Goal: Transaction & Acquisition: Purchase product/service

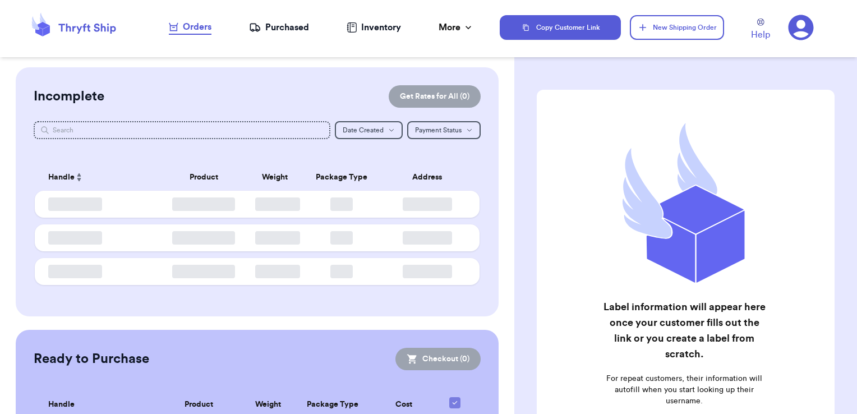
checkbox input "false"
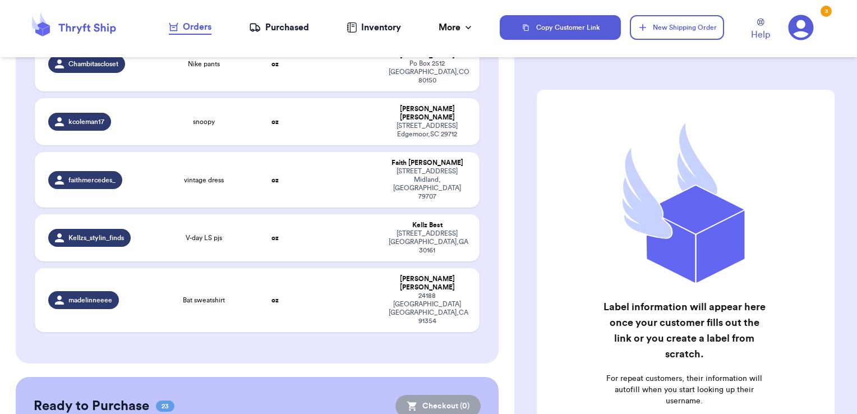
scroll to position [1629, 0]
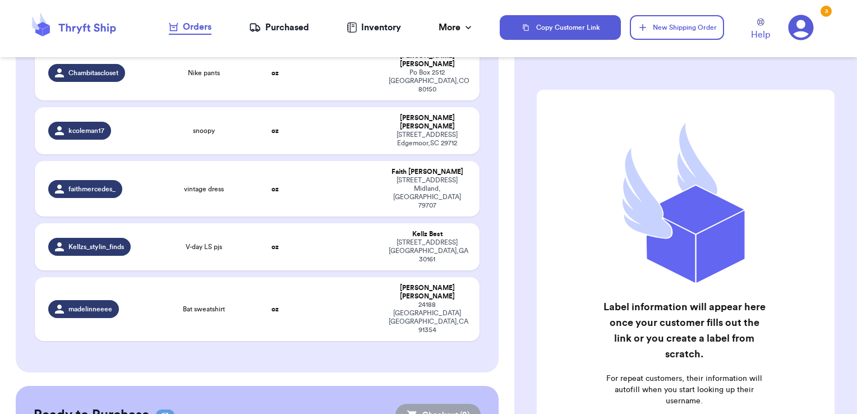
checkbox input "true"
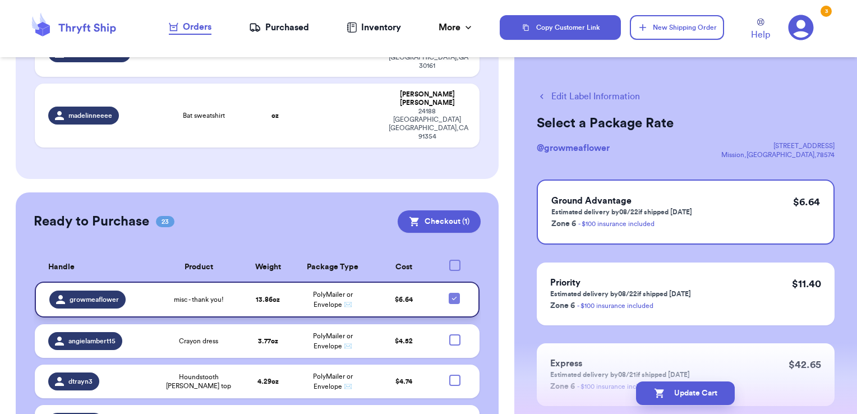
scroll to position [1824, 0]
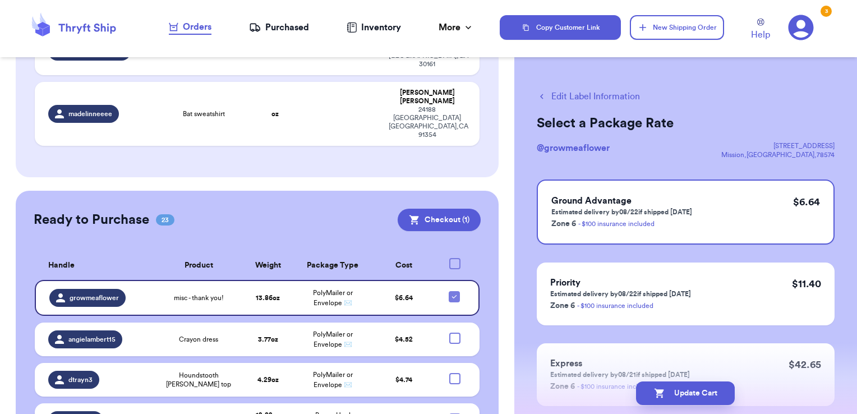
click at [449, 397] on div at bounding box center [454, 418] width 11 height 11
click at [454, 397] on input "checkbox" at bounding box center [454, 413] width 1 height 1
checkbox input "true"
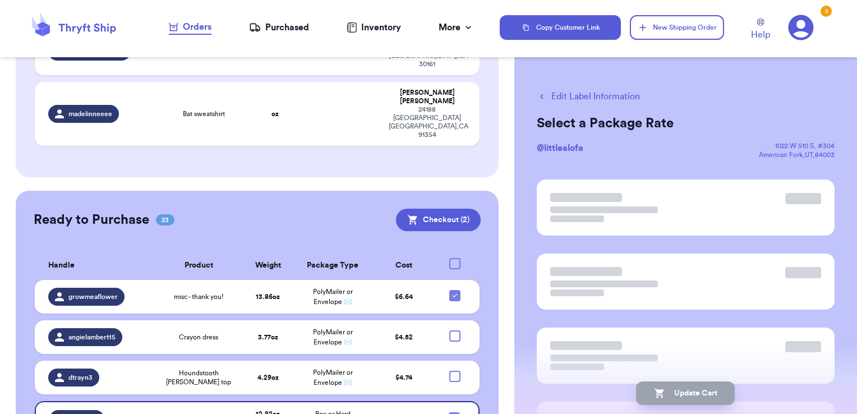
scroll to position [1822, 0]
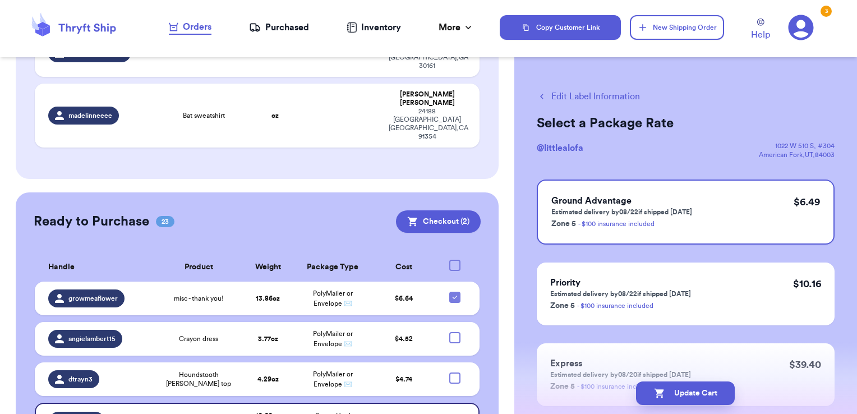
checkbox input "true"
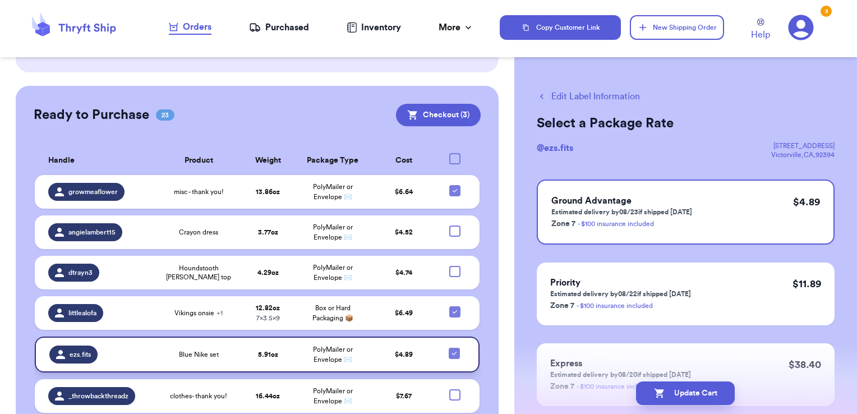
scroll to position [1932, 0]
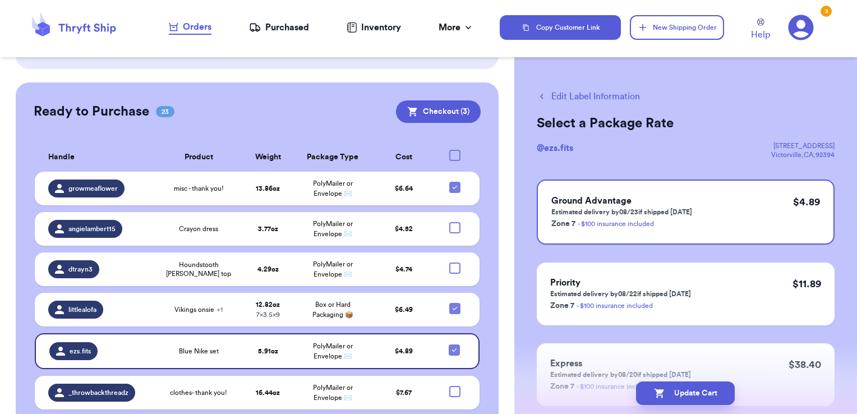
checkbox input "true"
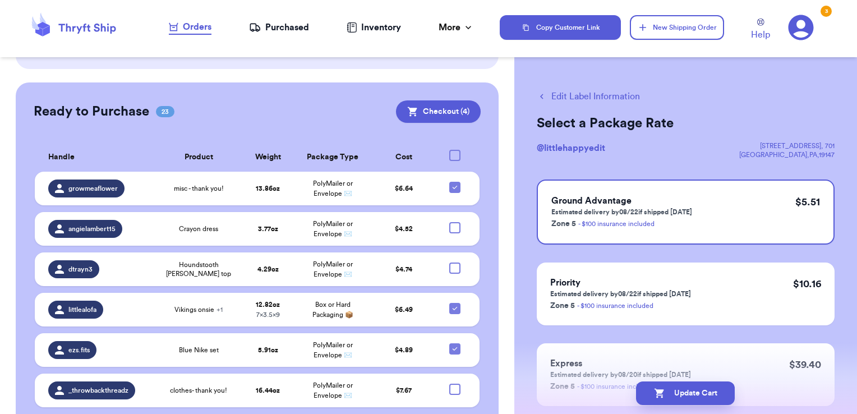
checkbox input "true"
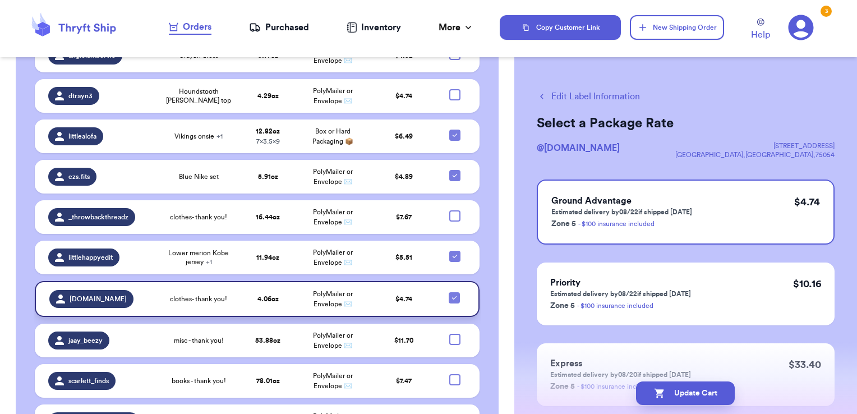
scroll to position [2108, 0]
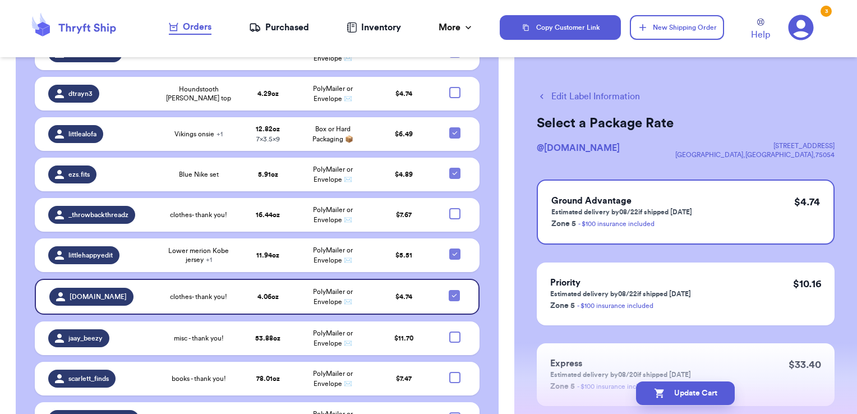
click at [449, 397] on div at bounding box center [454, 417] width 11 height 11
click at [454, 397] on input "checkbox" at bounding box center [454, 411] width 1 height 1
checkbox input "true"
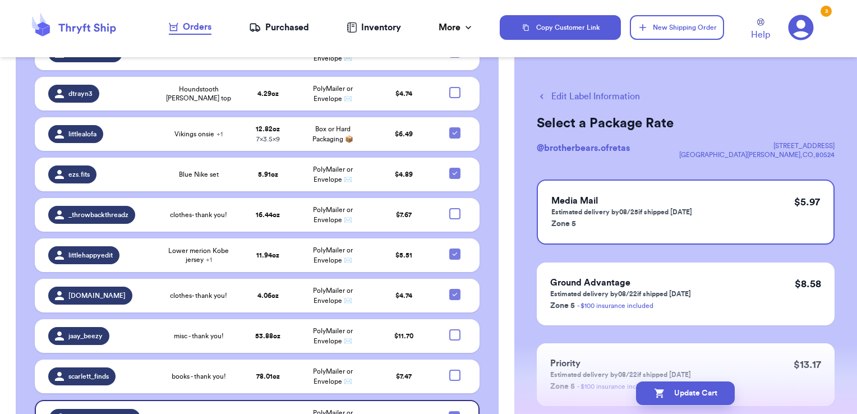
scroll to position [2105, 0]
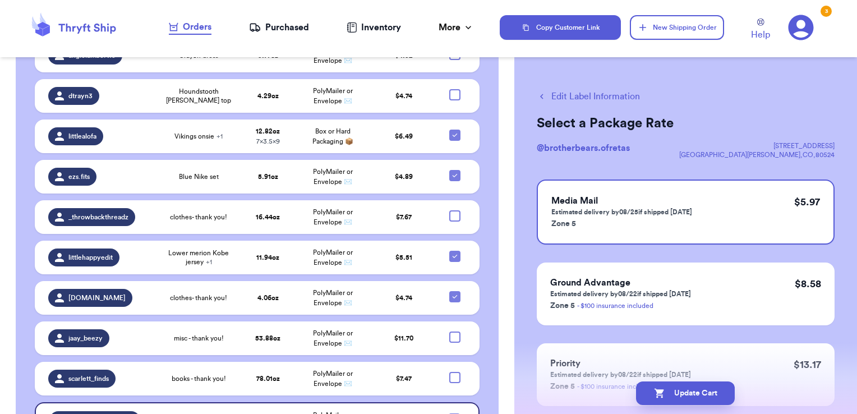
checkbox input "true"
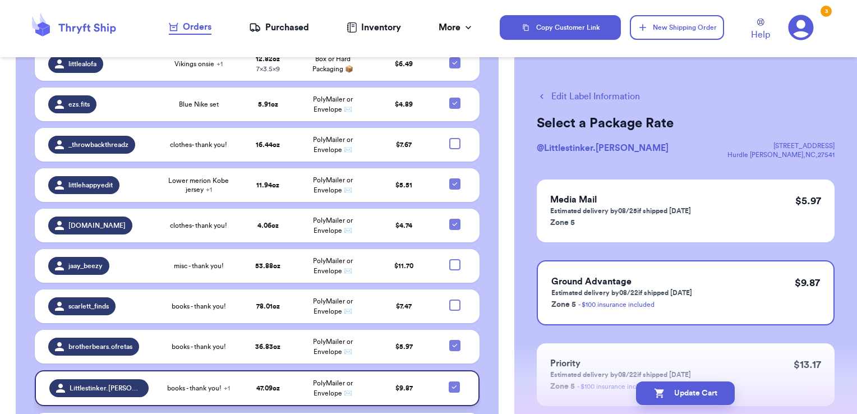
scroll to position [2184, 0]
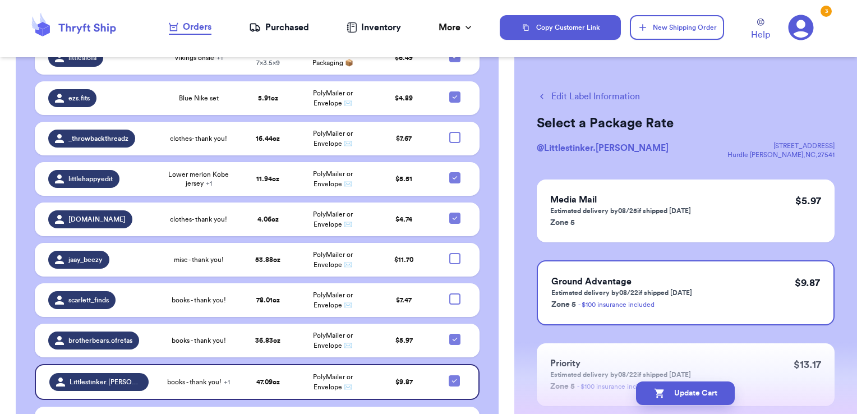
click at [449, 397] on div at bounding box center [454, 421] width 11 height 11
click at [454, 397] on input "checkbox" at bounding box center [454, 416] width 1 height 1
checkbox input "true"
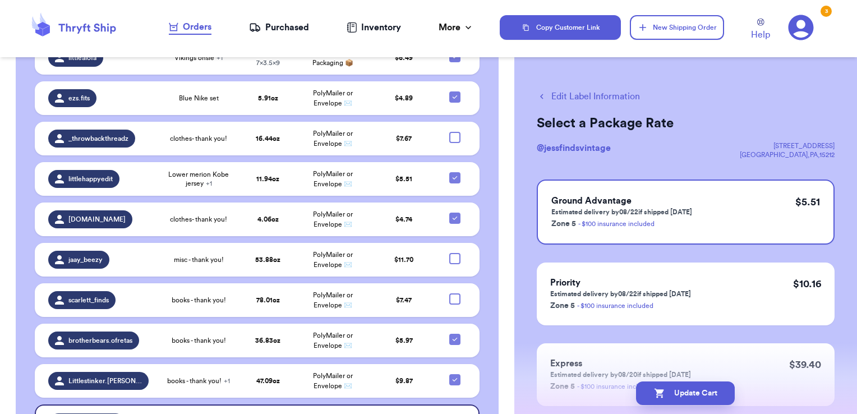
checkbox input "true"
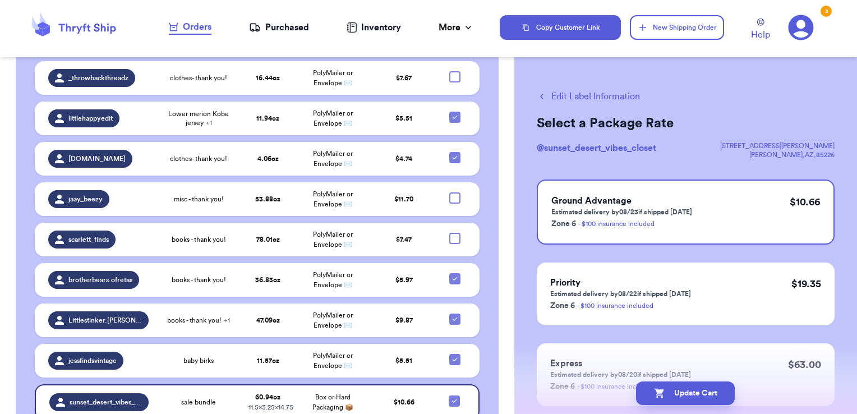
scroll to position [2261, 0]
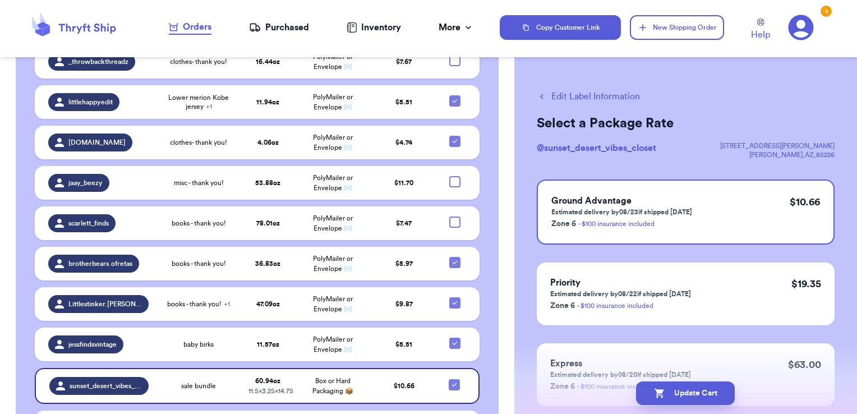
click at [454, 397] on input "checkbox" at bounding box center [454, 420] width 1 height 1
checkbox input "true"
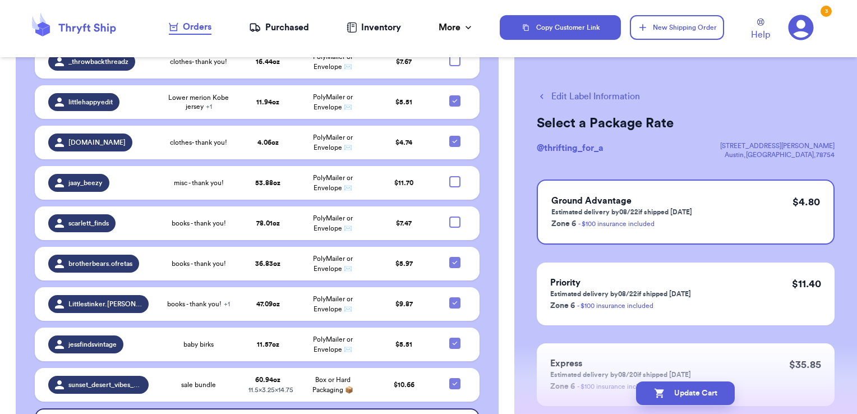
checkbox input "true"
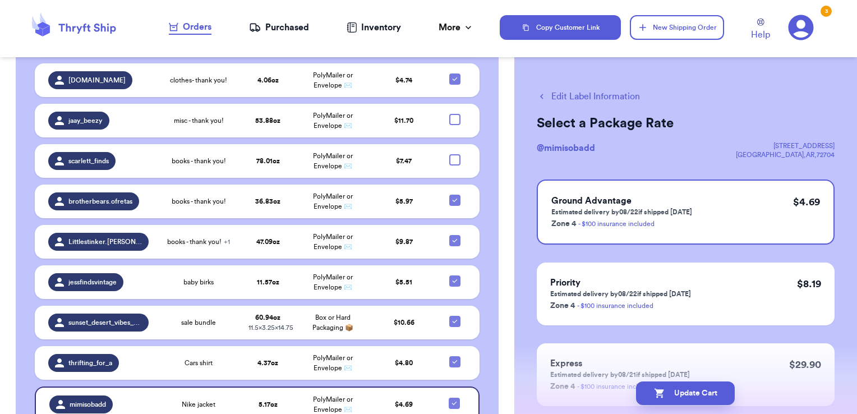
checkbox input "true"
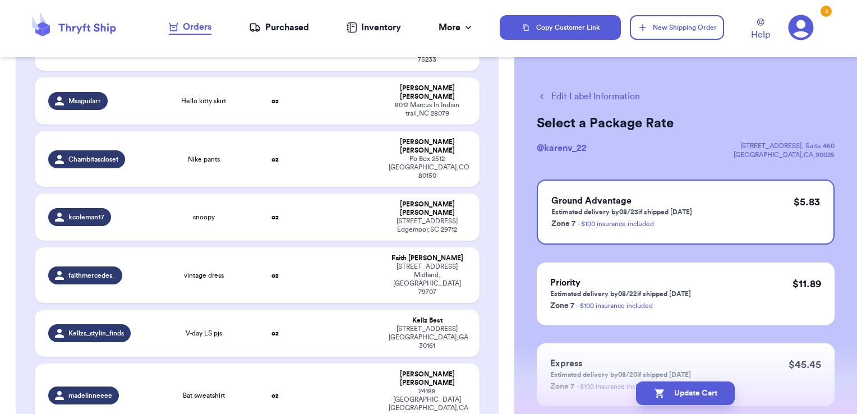
scroll to position [1540, 0]
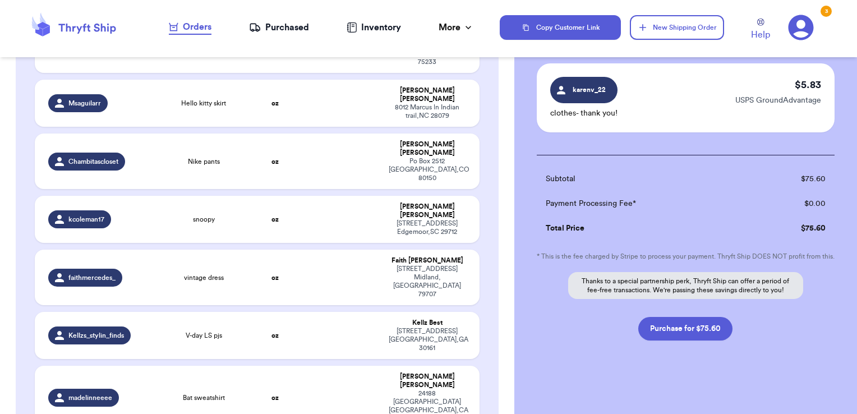
scroll to position [953, 0]
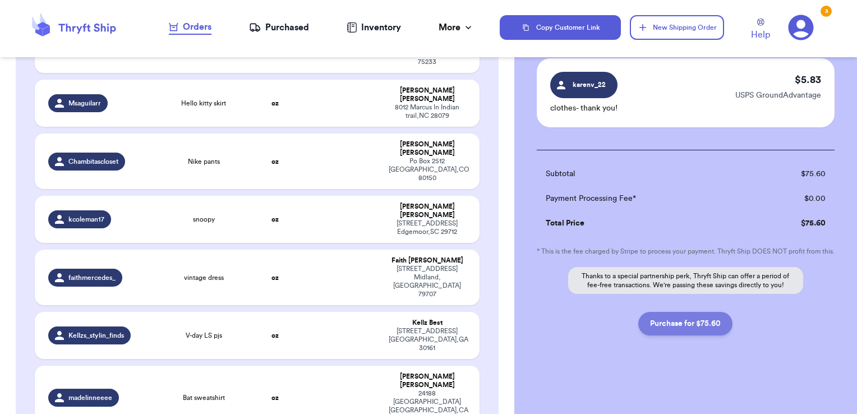
click at [686, 334] on button "Purchase for $75.60" at bounding box center [685, 324] width 94 height 24
checkbox input "false"
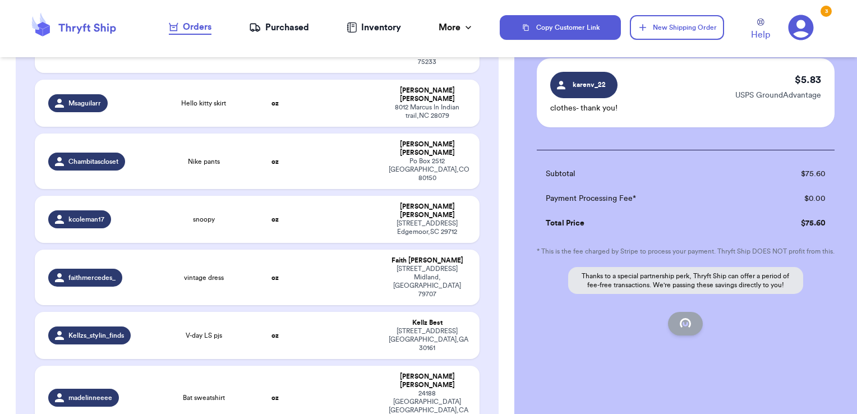
checkbox input "false"
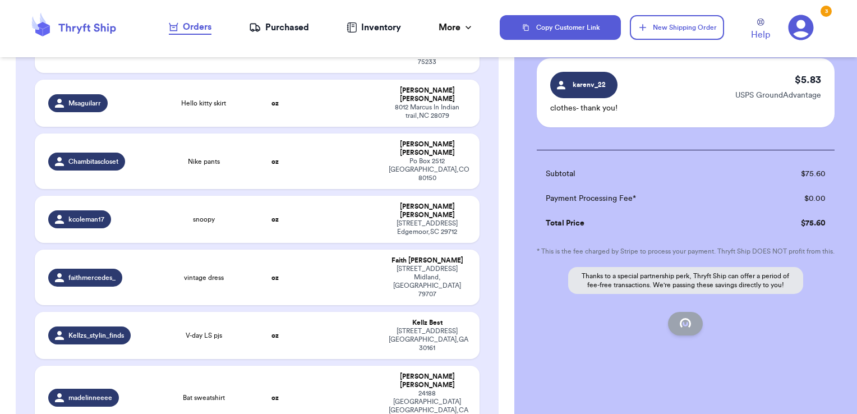
checkbox input "false"
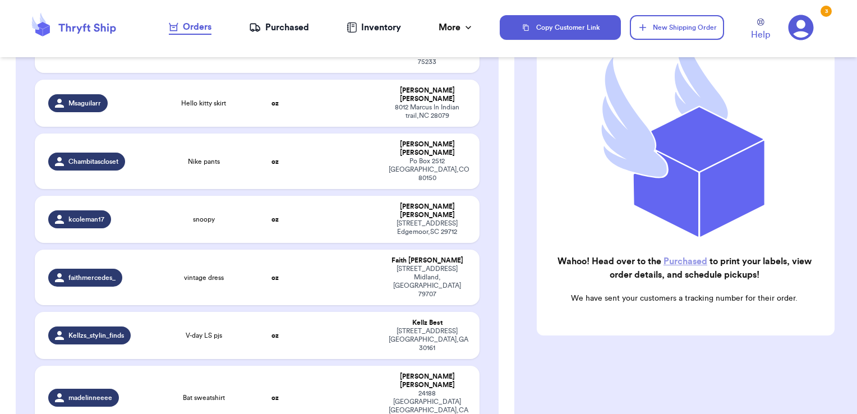
scroll to position [142, 0]
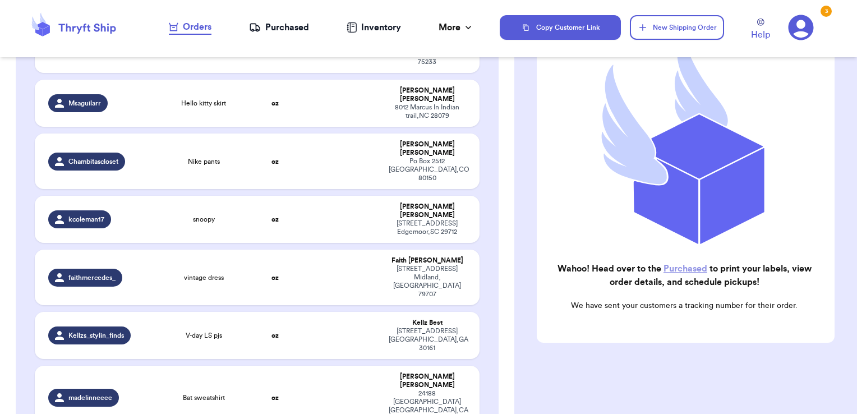
click at [291, 27] on div "Purchased" at bounding box center [279, 27] width 60 height 13
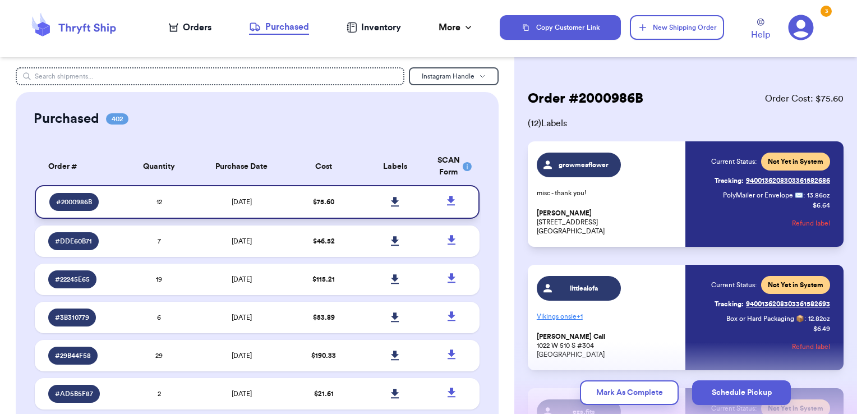
click at [391, 198] on icon at bounding box center [395, 202] width 8 height 10
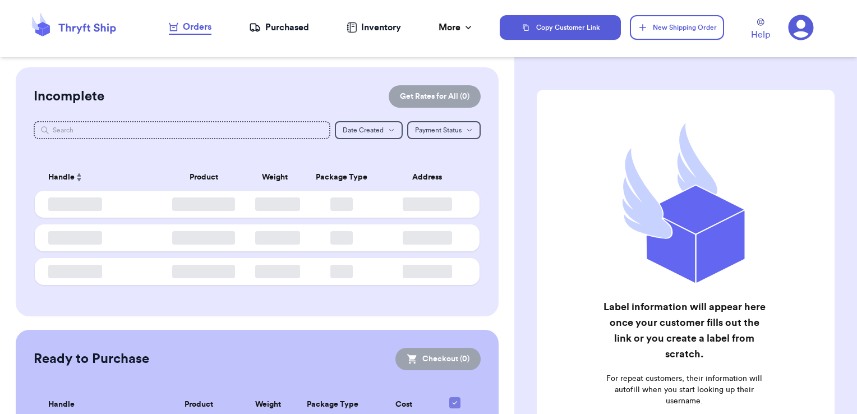
checkbox input "false"
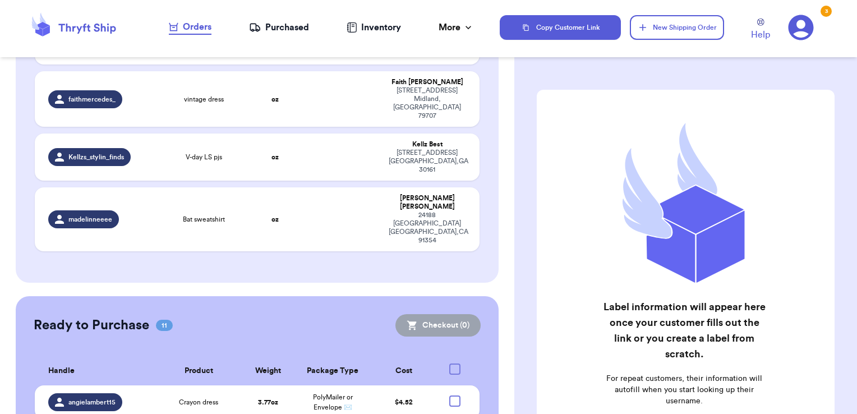
scroll to position [1744, 0]
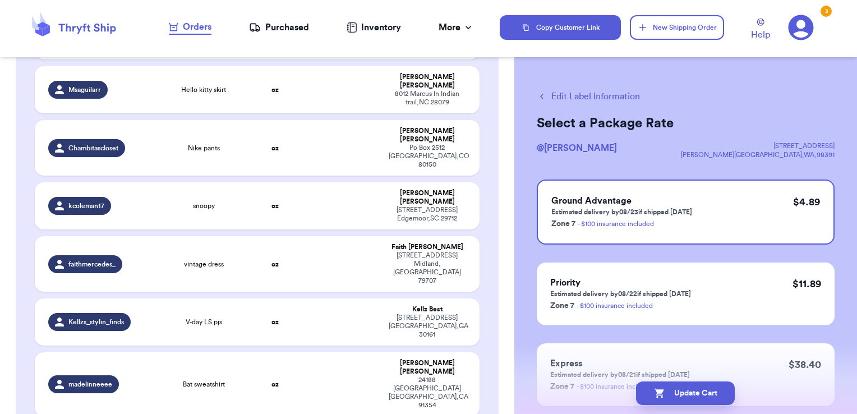
scroll to position [1554, 0]
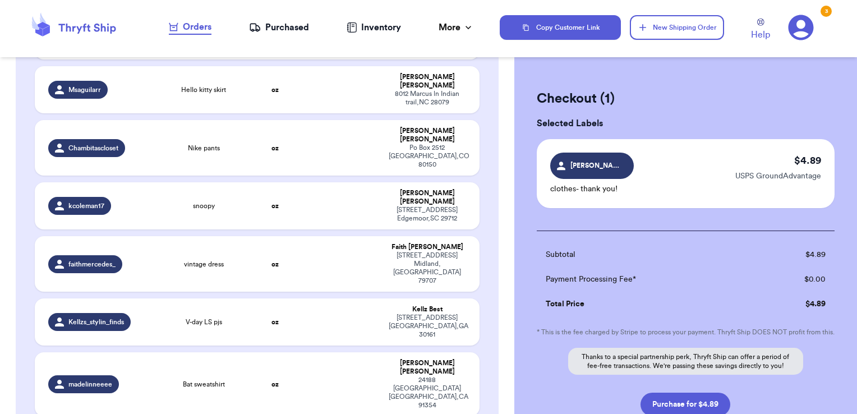
scroll to position [90, 0]
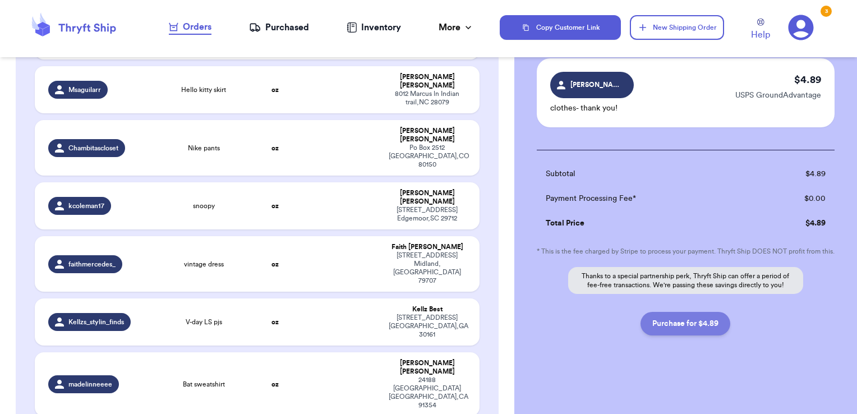
click at [687, 333] on button "Purchase for $4.89" at bounding box center [685, 324] width 90 height 24
checkbox input "false"
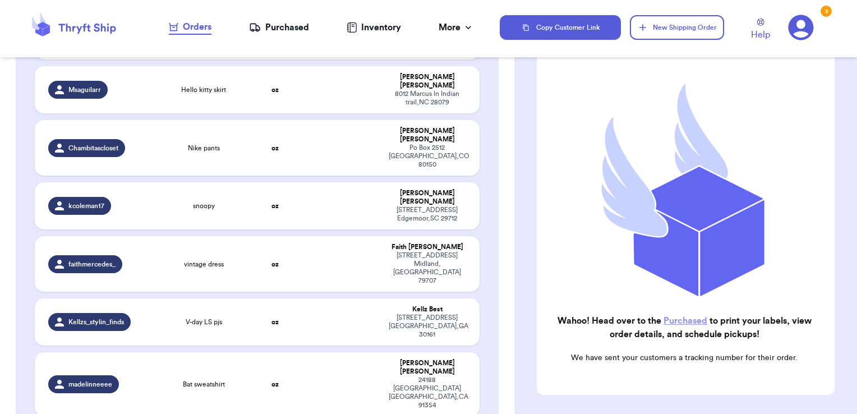
click at [297, 33] on div "Purchased" at bounding box center [279, 27] width 60 height 13
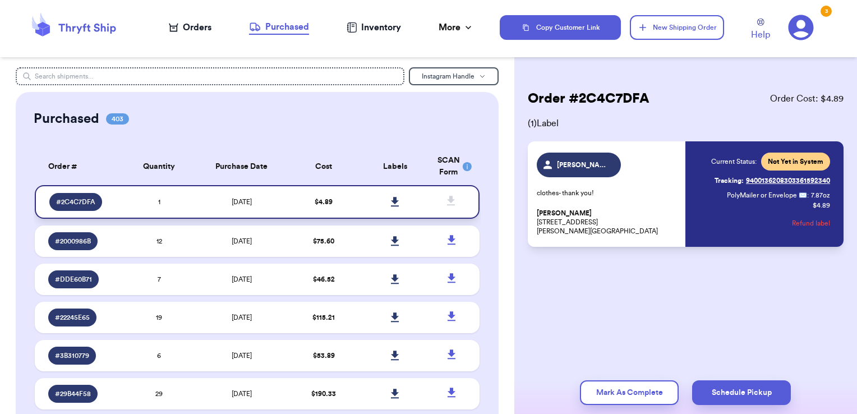
click at [391, 199] on icon at bounding box center [395, 202] width 8 height 10
